Goal: Information Seeking & Learning: Learn about a topic

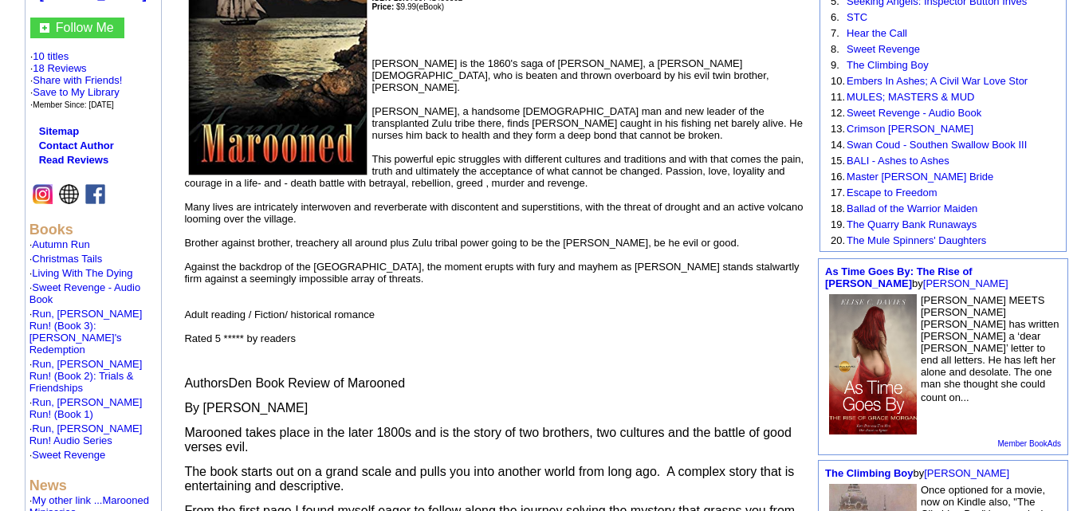
scroll to position [320, 0]
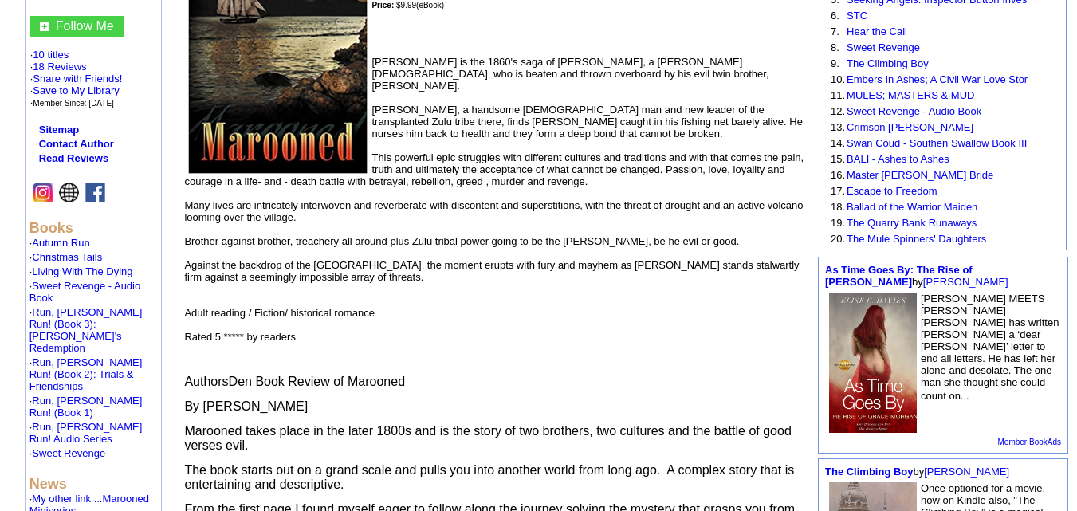
click at [91, 183] on img at bounding box center [95, 193] width 20 height 20
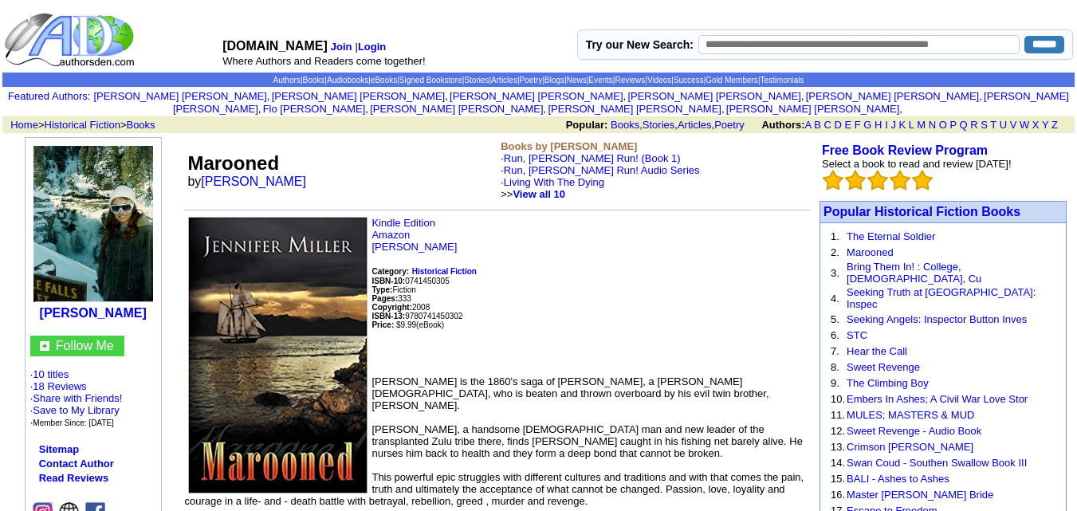
click at [91, 258] on img at bounding box center [93, 224] width 120 height 156
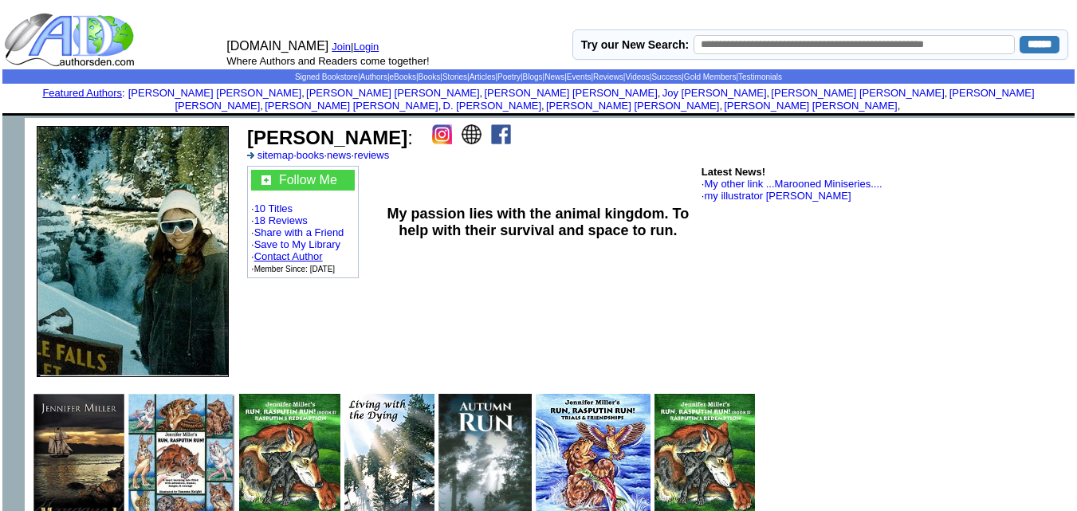
click at [296, 250] on link "Contact Author" at bounding box center [288, 256] width 69 height 12
drag, startPoint x: 376, startPoint y: 126, endPoint x: 248, endPoint y: 124, distance: 127.6
click at [248, 127] on b "[PERSON_NAME]" at bounding box center [327, 138] width 160 height 22
copy b "[PERSON_NAME]"
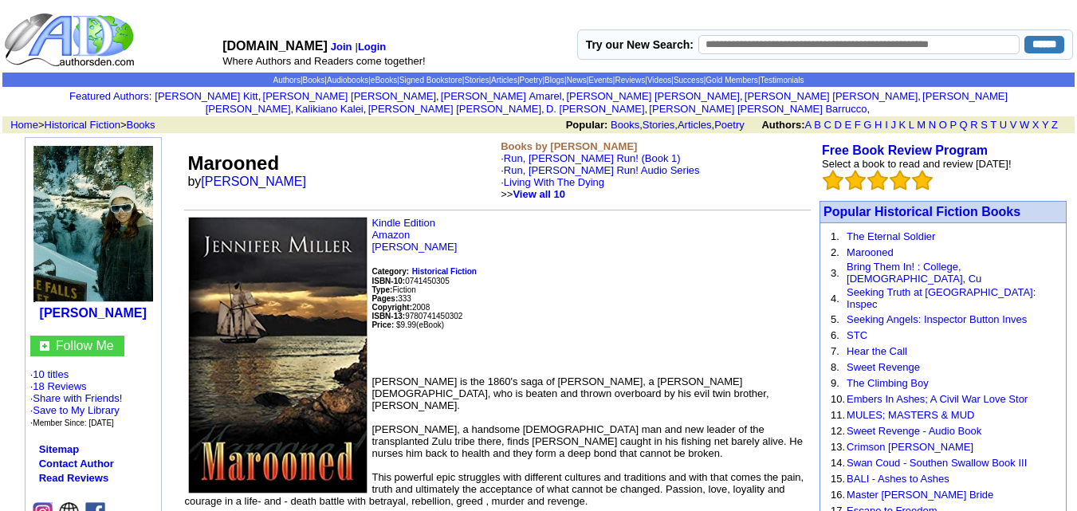
click at [546, 301] on p "Kindle Edition Amazon Jennifer Miller Category: Historical Fiction ISBN-10: 074…" at bounding box center [497, 290] width 627 height 146
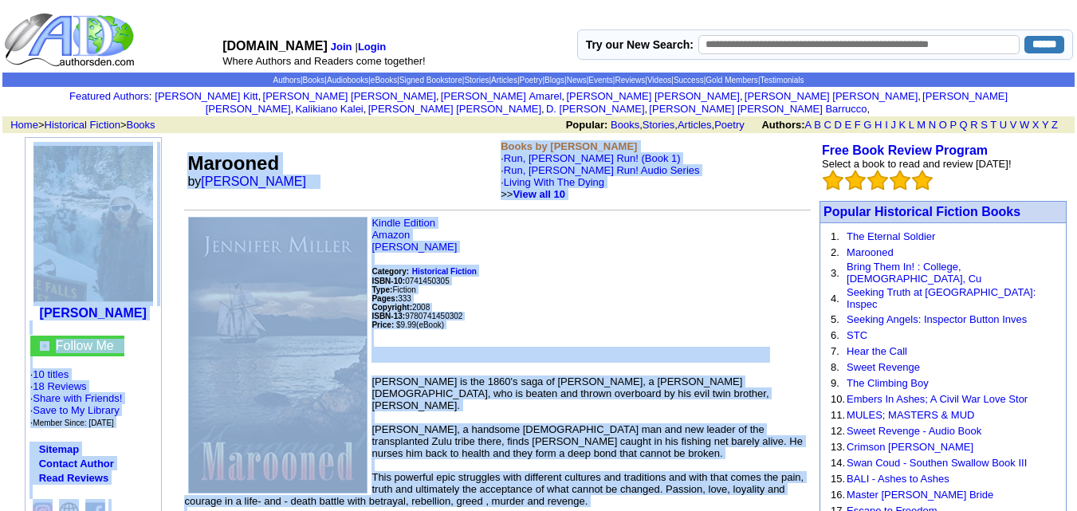
drag, startPoint x: 319, startPoint y: 329, endPoint x: 178, endPoint y: 211, distance: 184.5
copy tr "Jennifer Miller Follow Me · 10 titles · 18 Reviews · Share with Friends! · Save…"
click at [104, 168] on img at bounding box center [93, 224] width 120 height 156
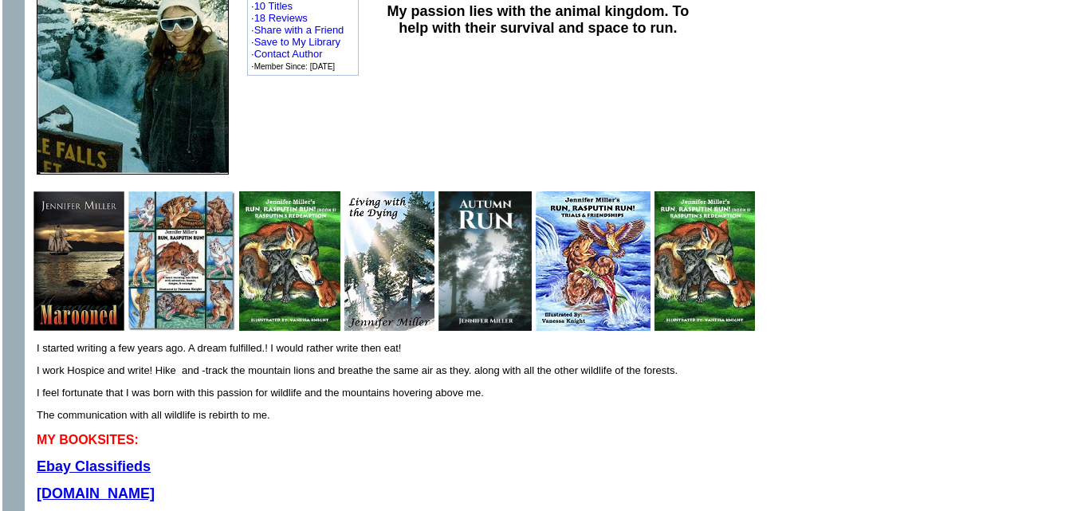
scroll to position [203, 0]
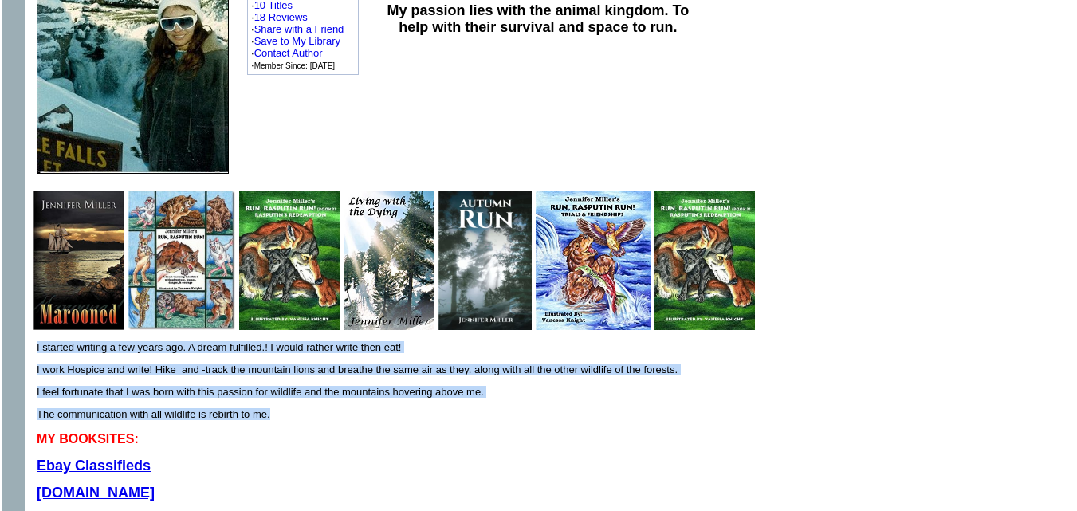
drag, startPoint x: 270, startPoint y: 404, endPoint x: 36, endPoint y: 332, distance: 245.2
copy tr "I started writing a few years ago. A dream fulfilled.! I would rather write the…"
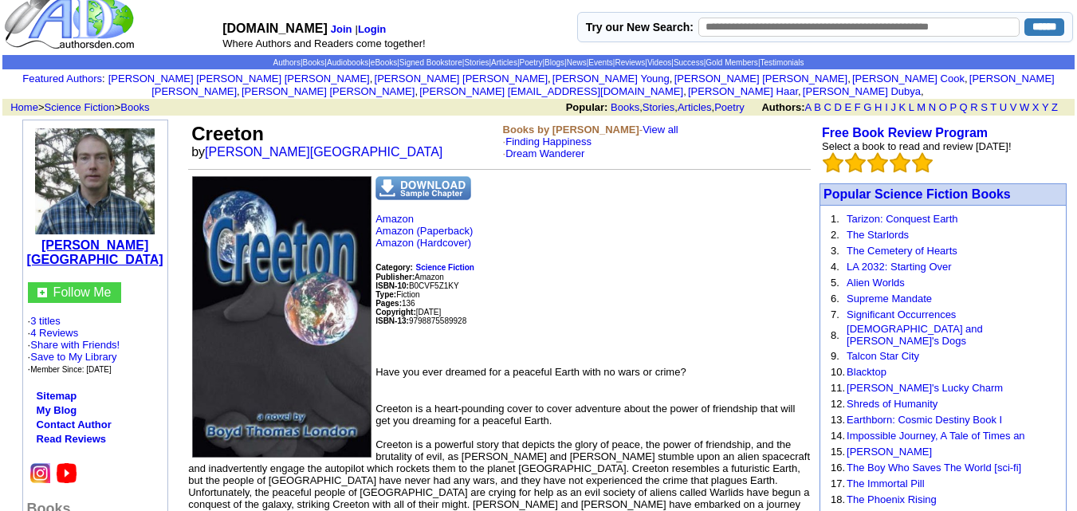
scroll to position [18, 0]
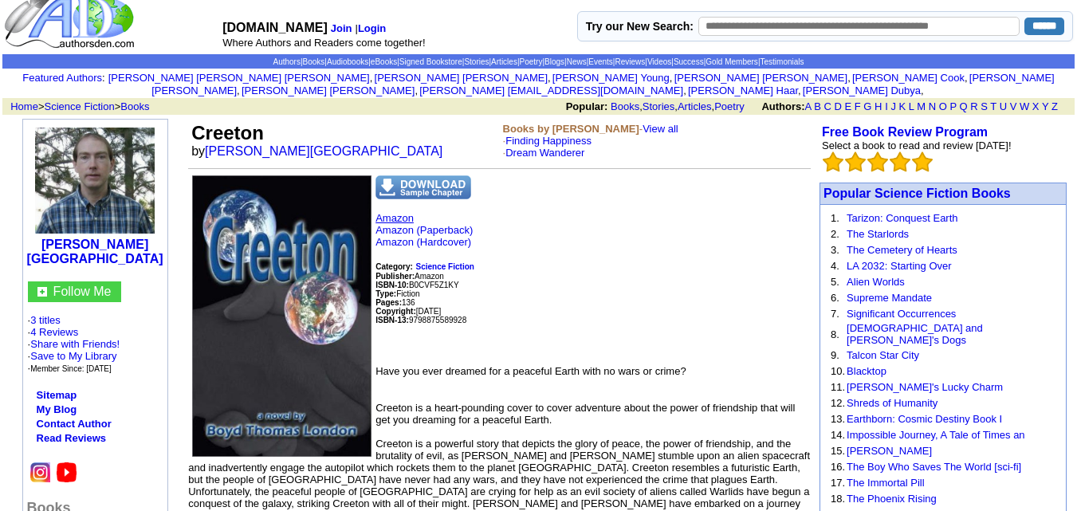
click at [386, 212] on link "Amazon" at bounding box center [395, 218] width 38 height 12
